Goal: Navigation & Orientation: Find specific page/section

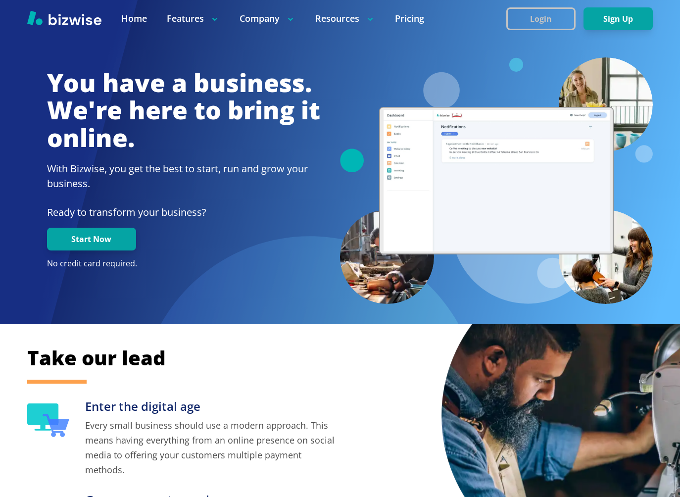
click at [528, 22] on button "Login" at bounding box center [540, 18] width 69 height 23
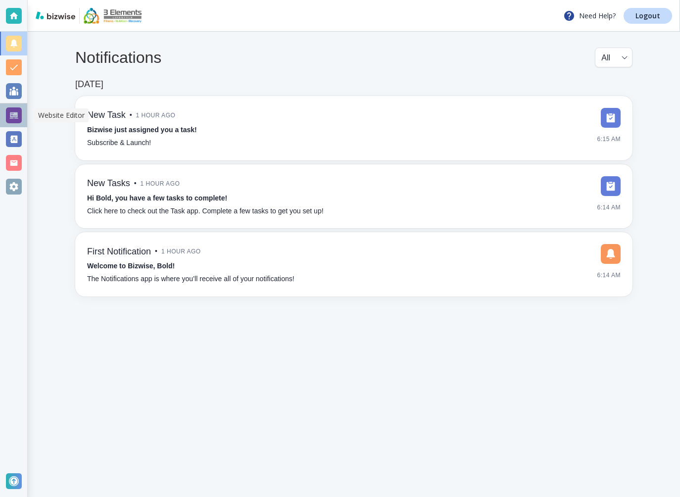
click at [12, 108] on div at bounding box center [14, 115] width 16 height 16
